Goal: Task Accomplishment & Management: Use online tool/utility

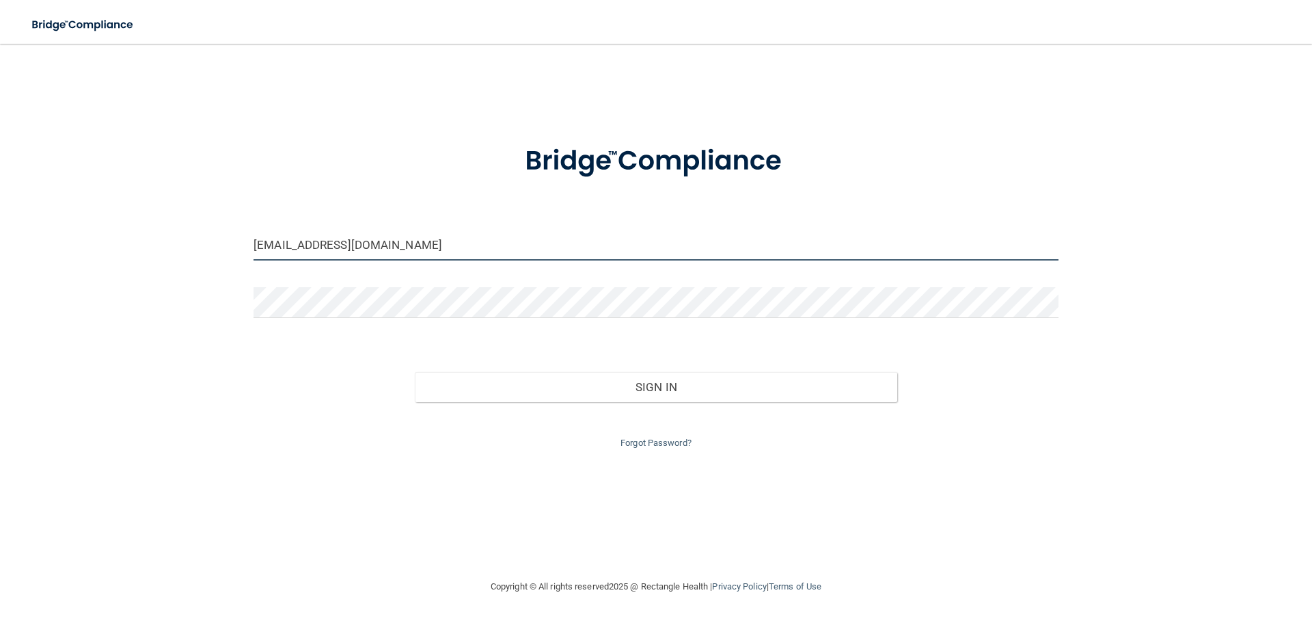
click at [433, 238] on input "[EMAIL_ADDRESS][DOMAIN_NAME]" at bounding box center [656, 245] width 805 height 31
drag, startPoint x: 428, startPoint y: 241, endPoint x: 217, endPoint y: 267, distance: 212.7
click at [217, 267] on div "[EMAIL_ADDRESS][DOMAIN_NAME] Invalid email/password. You don't have permission …" at bounding box center [655, 310] width 1257 height 507
type input "[EMAIL_ADDRESS][DOMAIN_NAME]"
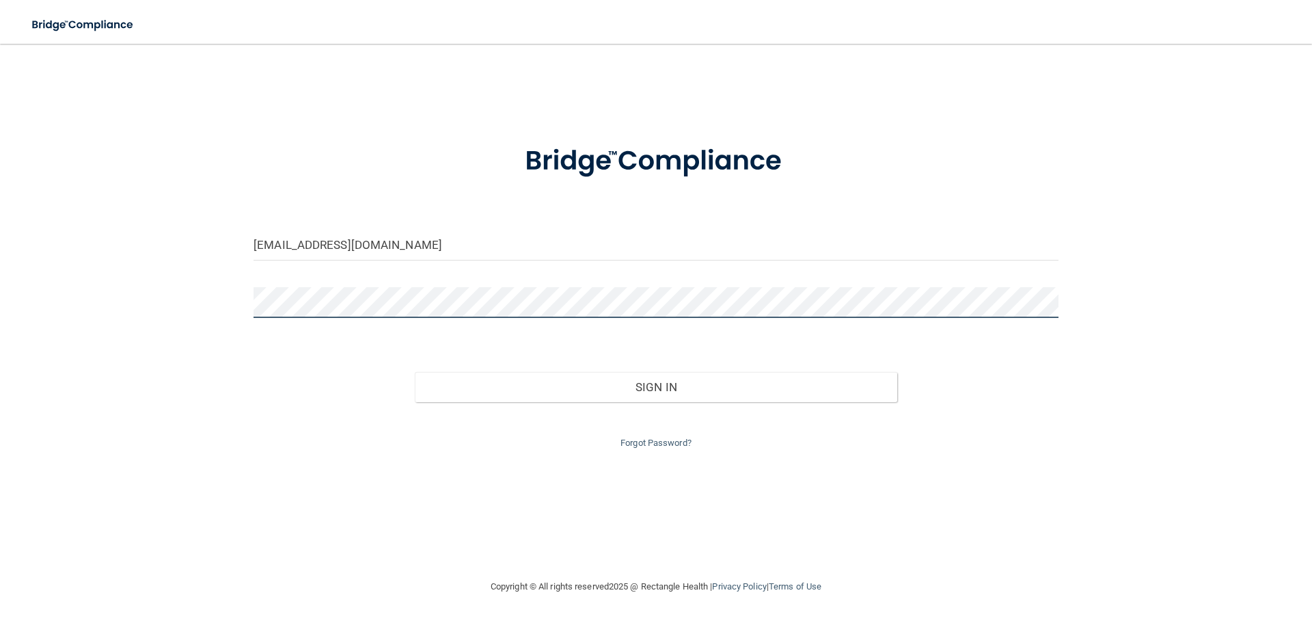
click at [415, 372] on button "Sign In" at bounding box center [656, 387] width 483 height 30
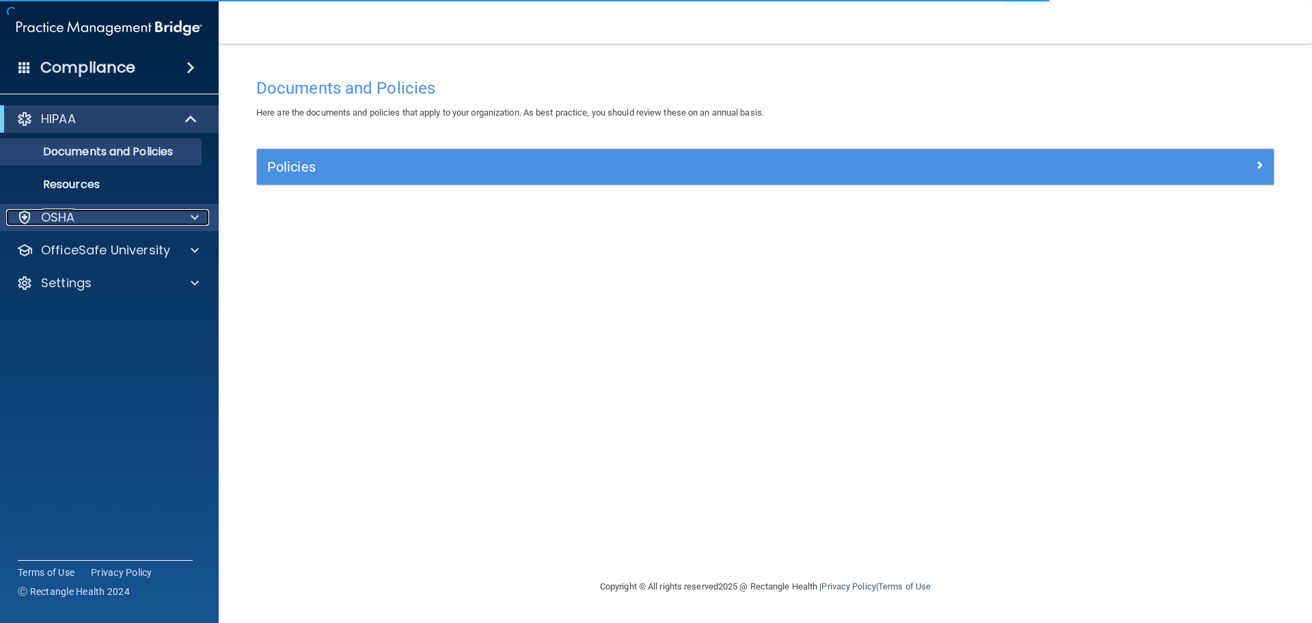
click at [176, 211] on div at bounding box center [193, 217] width 34 height 16
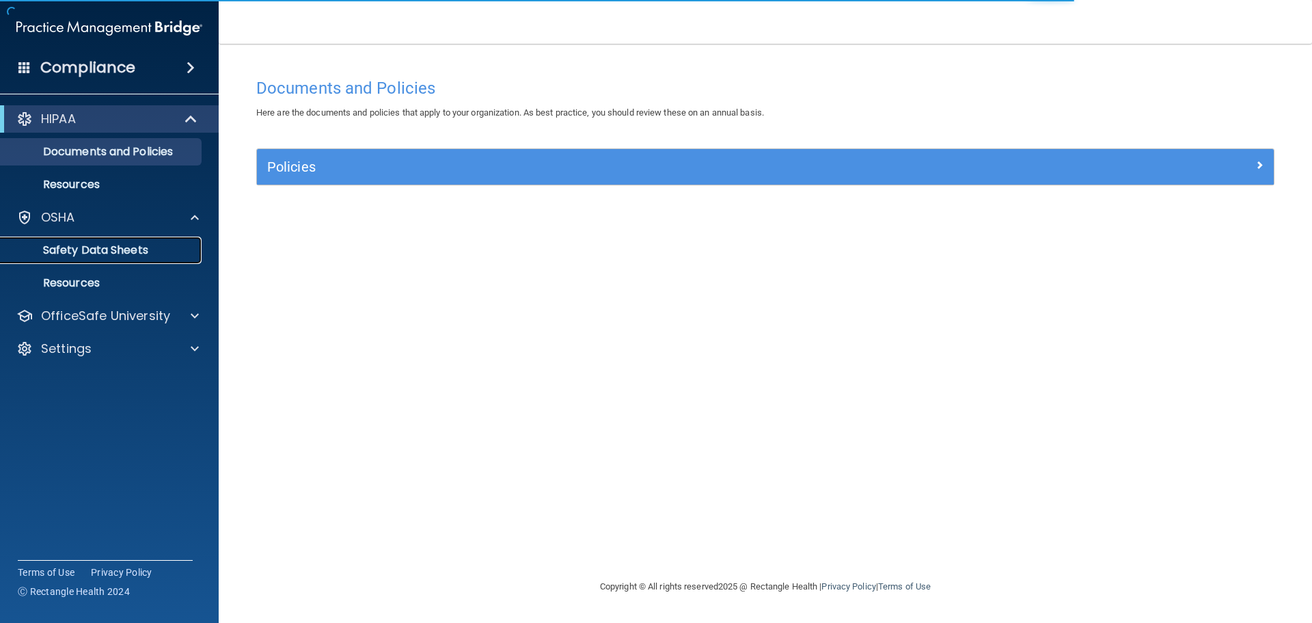
click at [154, 247] on p "Safety Data Sheets" at bounding box center [102, 250] width 187 height 14
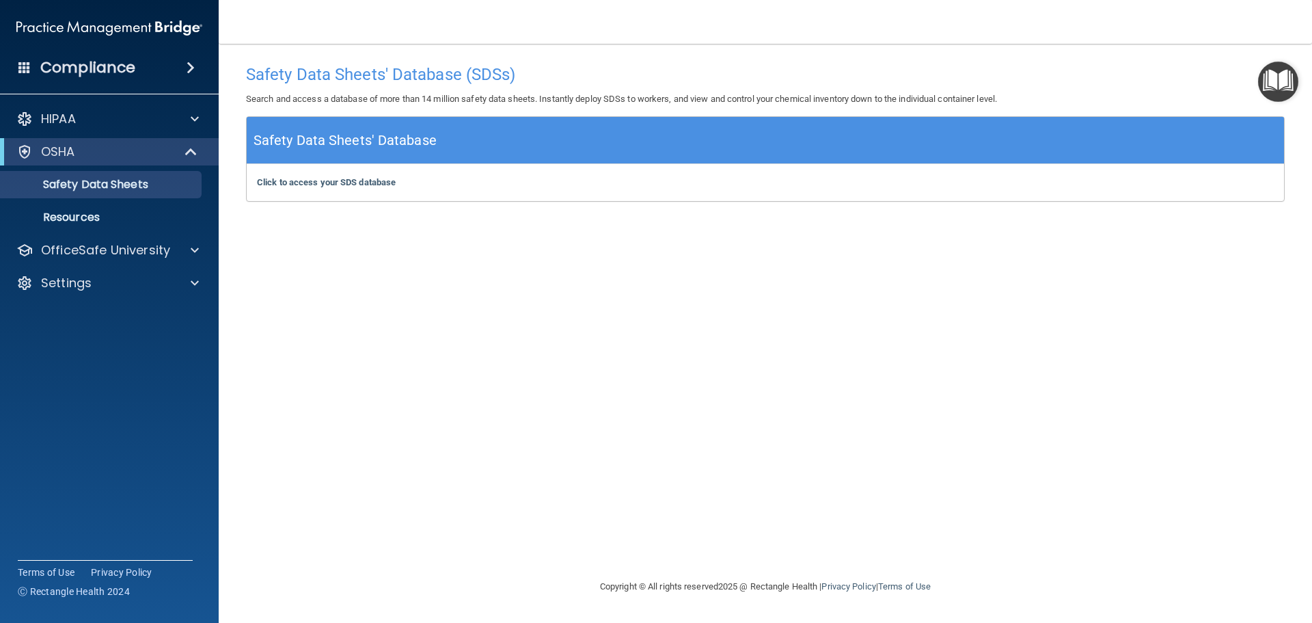
click at [347, 175] on div "Click to access your SDS database Click to access your SDS database" at bounding box center [765, 182] width 1037 height 37
click at [340, 178] on b "Click to access your SDS database" at bounding box center [326, 182] width 139 height 10
